Goal: Transaction & Acquisition: Purchase product/service

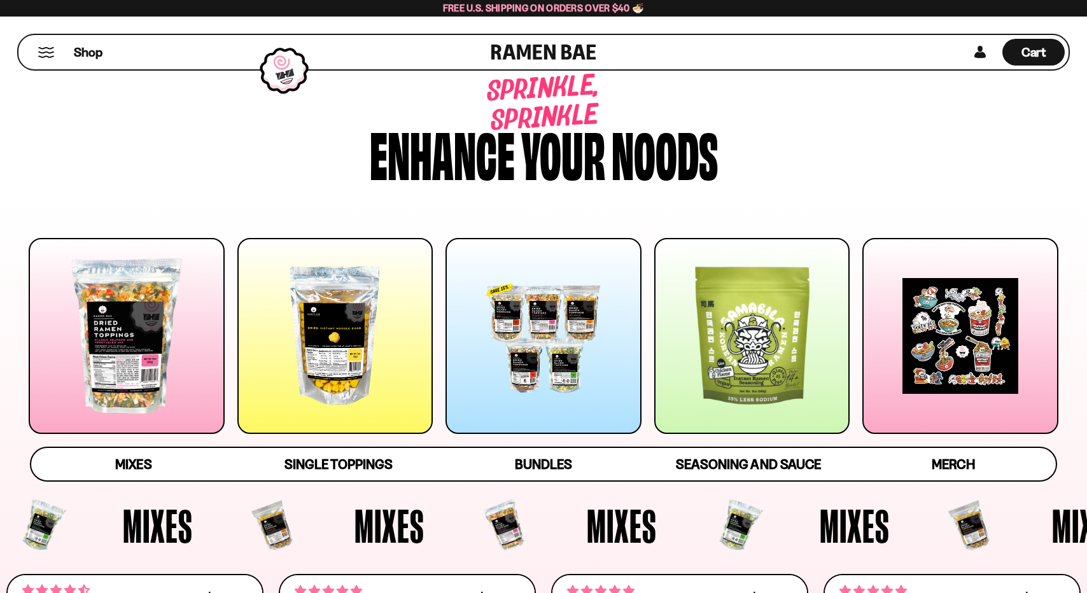
scroll to position [82, 0]
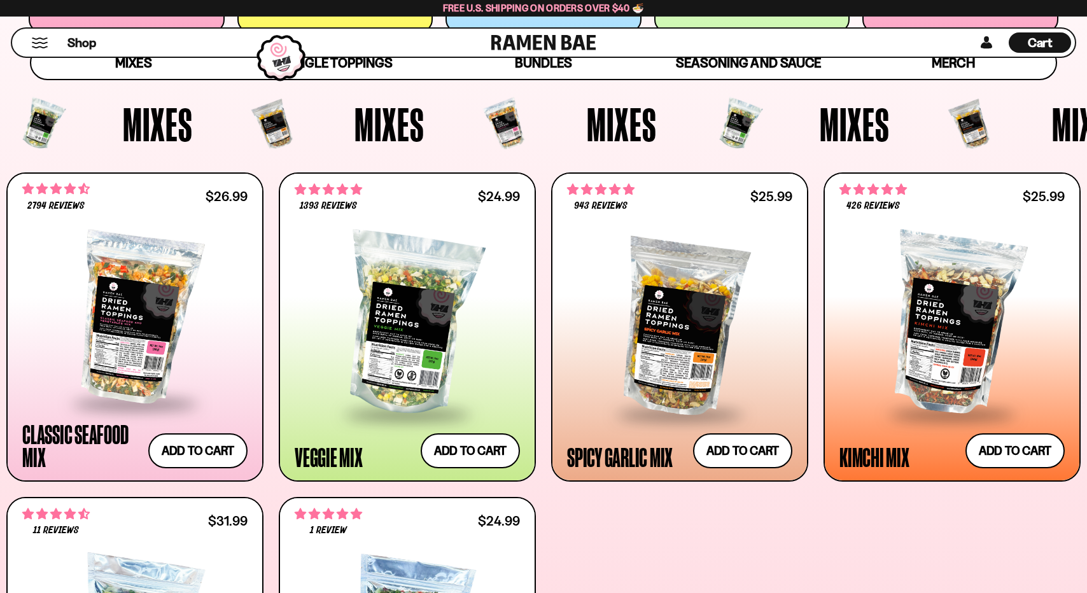
scroll to position [402, 0]
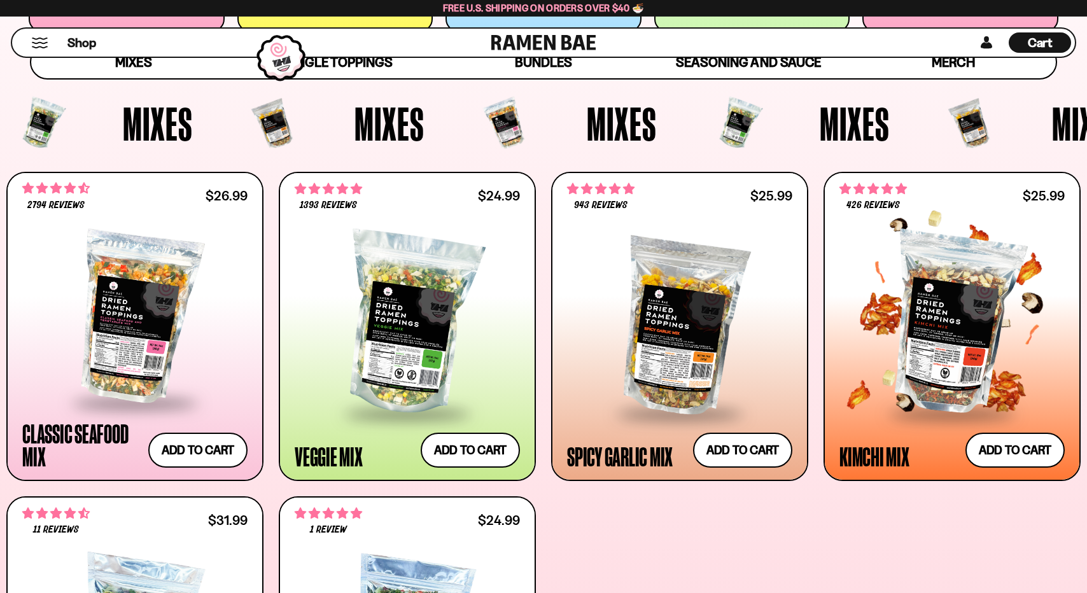
click at [914, 334] on div at bounding box center [951, 324] width 225 height 178
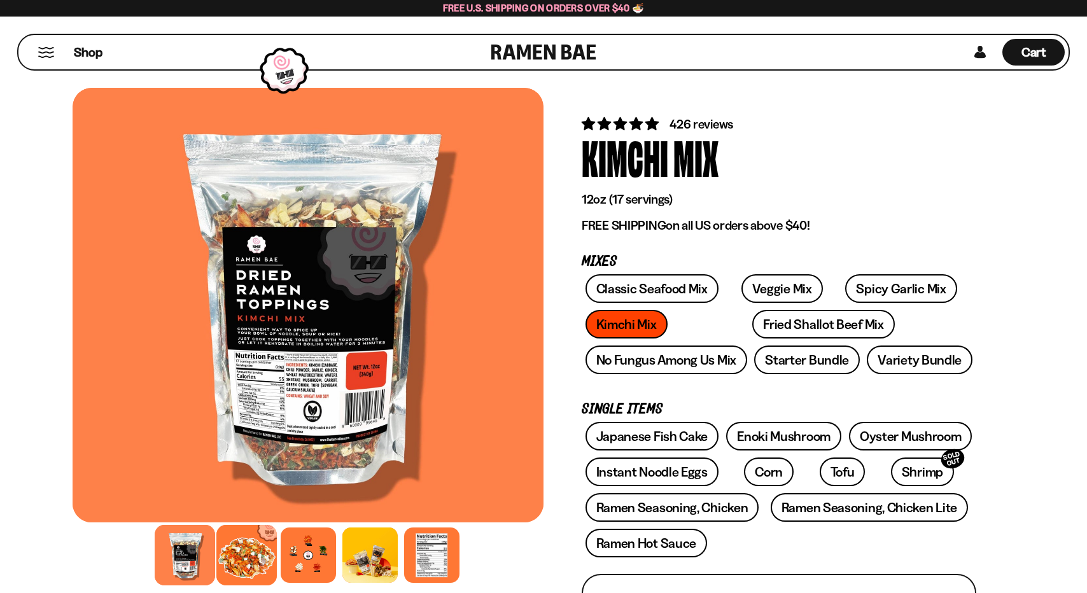
click at [254, 552] on div at bounding box center [246, 555] width 60 height 60
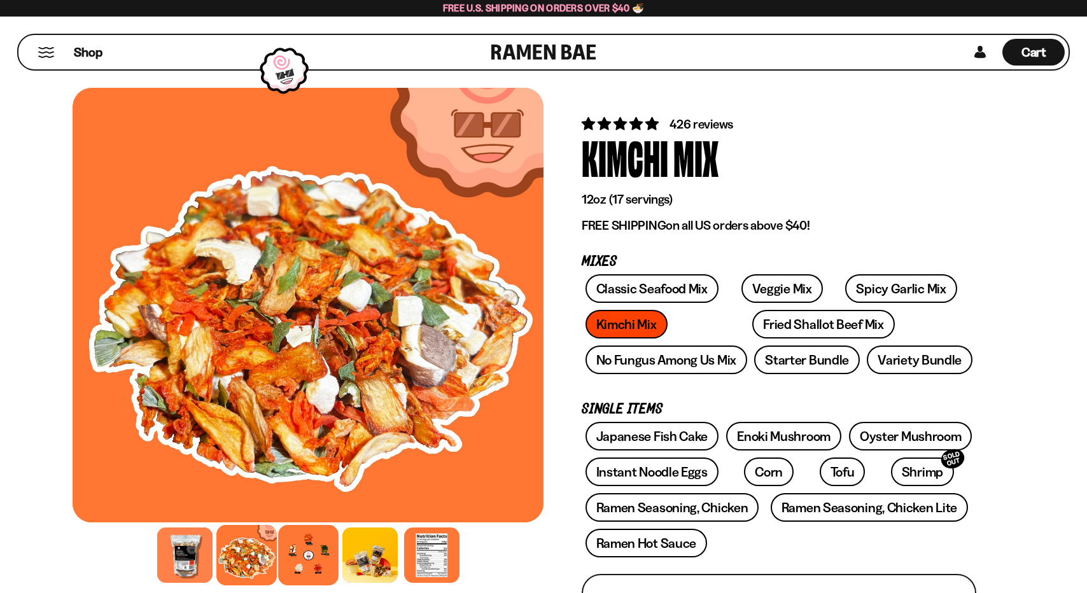
click at [306, 552] on div at bounding box center [308, 555] width 60 height 60
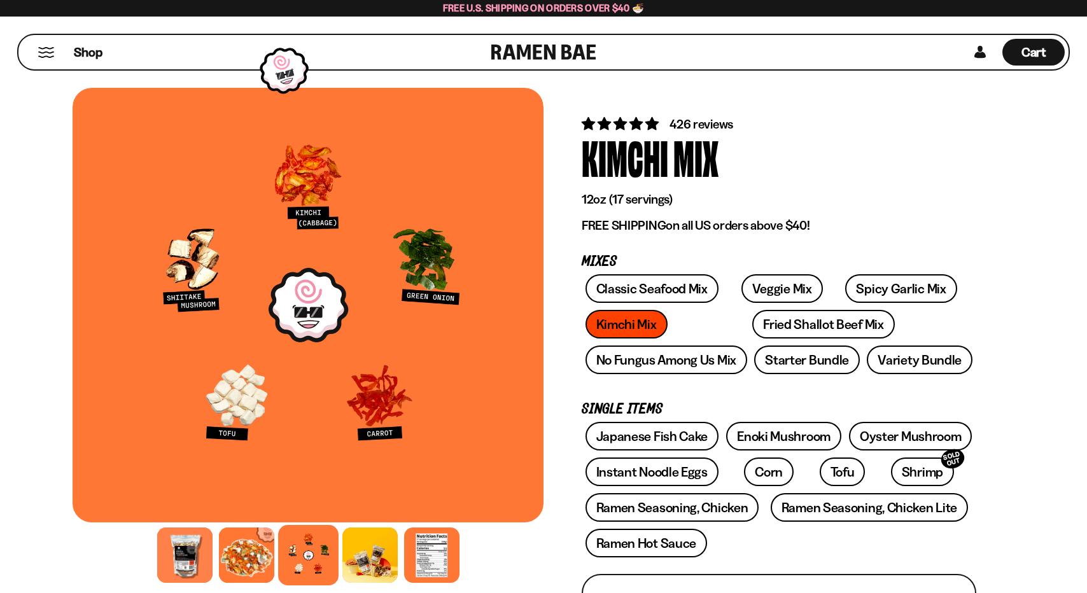
click at [514, 45] on link at bounding box center [543, 52] width 105 height 34
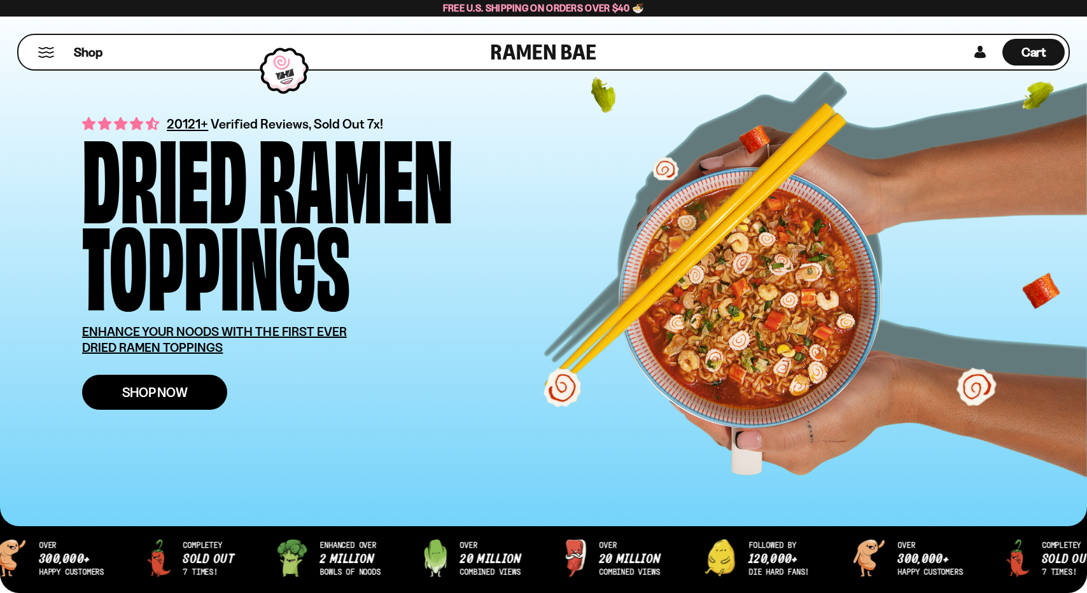
click at [145, 391] on span "Shop Now" at bounding box center [155, 392] width 66 height 13
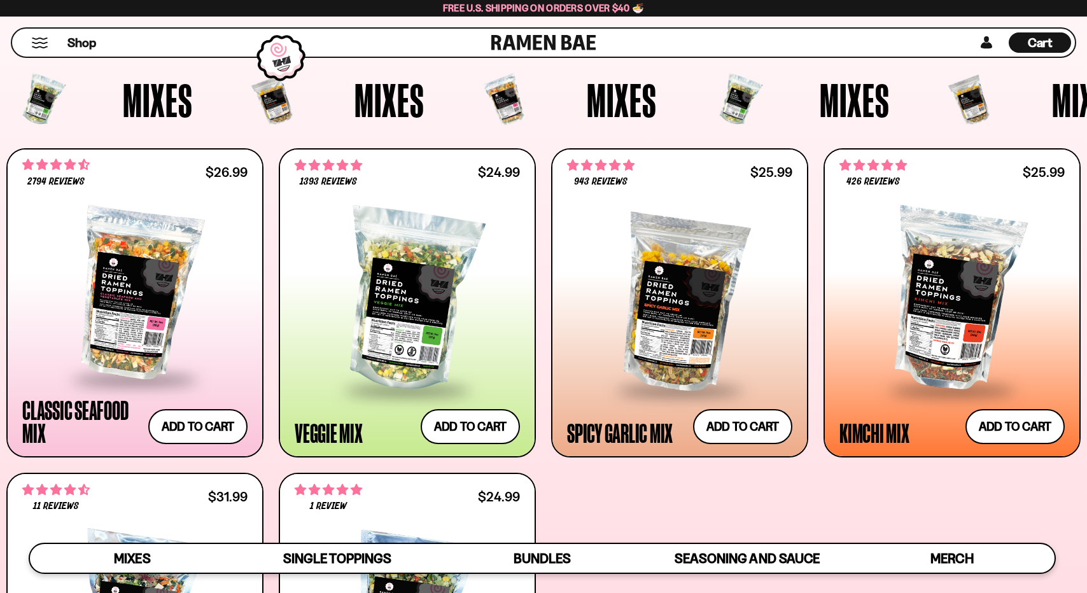
scroll to position [424, 0]
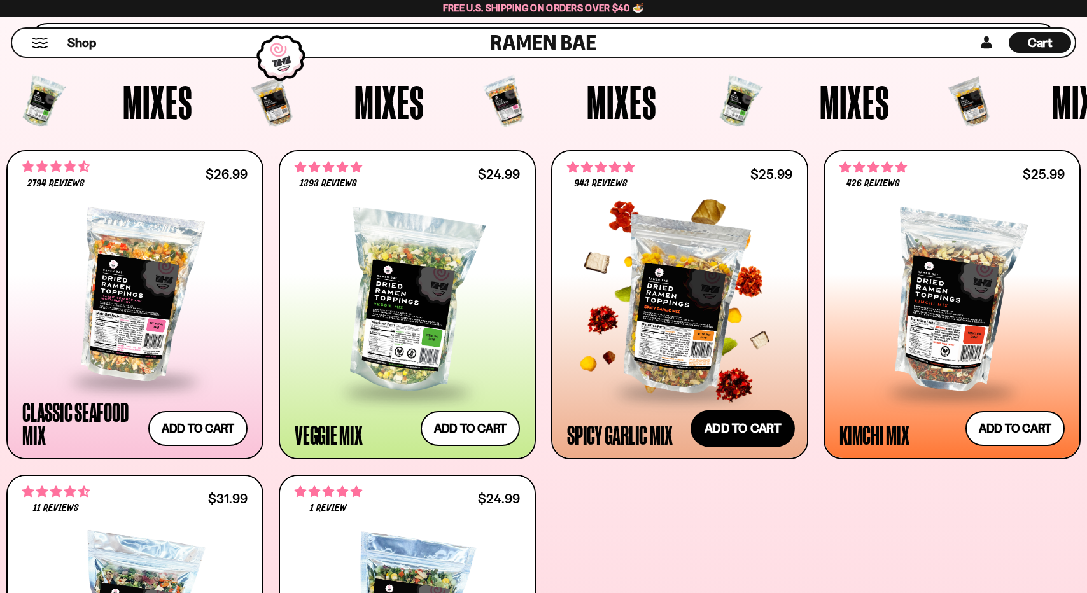
click at [746, 427] on button "Add to cart" at bounding box center [742, 428] width 104 height 37
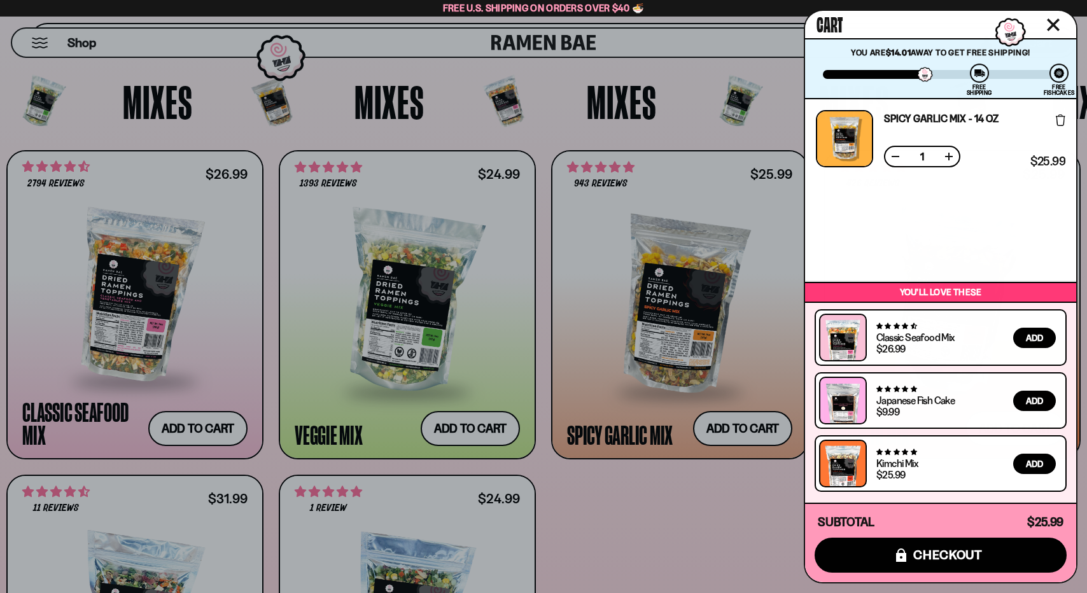
click at [1034, 462] on span "Add" at bounding box center [1034, 463] width 17 height 9
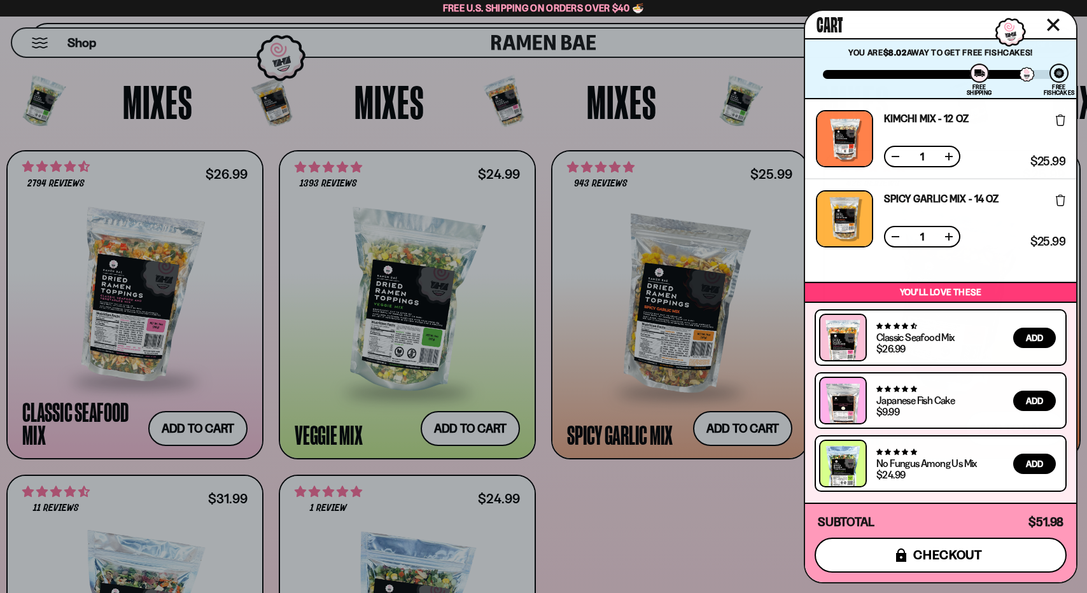
click at [949, 553] on span "checkout" at bounding box center [947, 555] width 69 height 14
